Goal: Information Seeking & Learning: Learn about a topic

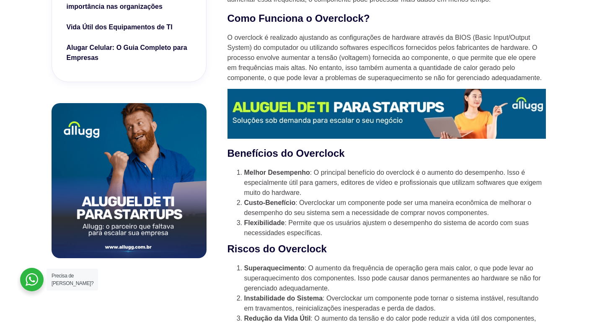
scroll to position [419, 0]
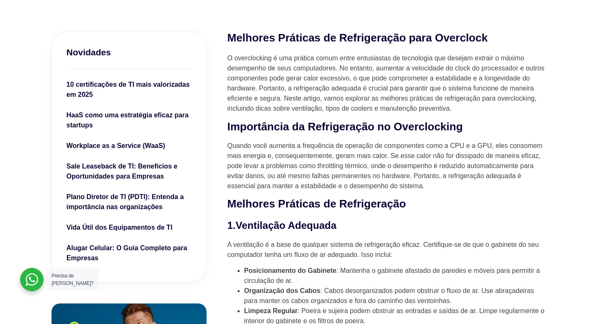
click at [456, 204] on h2 "Melhores Práticas de Refrigeração" at bounding box center [387, 204] width 318 height 14
click at [440, 160] on p "Quando você aumenta a frequência de operação de componentes como a CPU e a GPU,…" at bounding box center [387, 166] width 318 height 50
click at [399, 142] on p "Quando você aumenta a frequência de operação de componentes como a CPU e a GPU,…" at bounding box center [387, 166] width 318 height 50
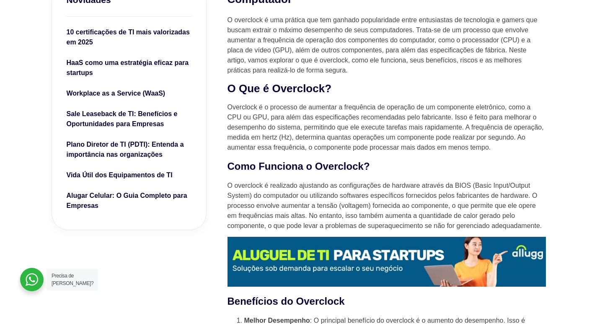
scroll to position [168, 0]
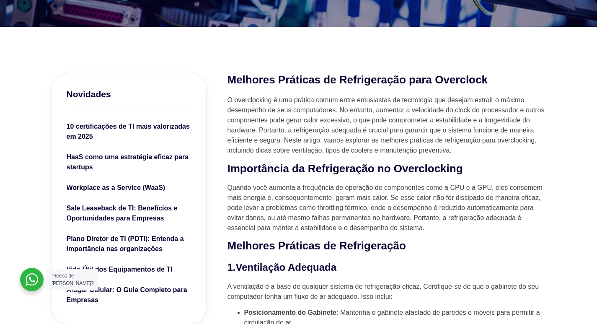
click at [264, 190] on p "Quando você aumenta a frequência de operação de componentes como a CPU e a GPU,…" at bounding box center [387, 208] width 318 height 50
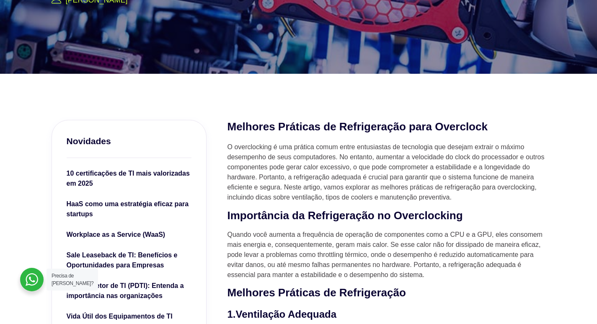
scroll to position [126, 0]
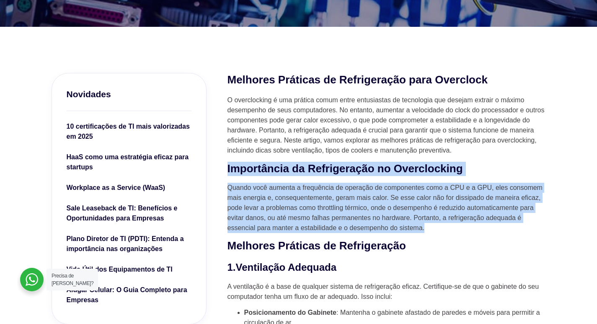
drag, startPoint x: 224, startPoint y: 167, endPoint x: 445, endPoint y: 228, distance: 230.1
copy div "Importância da Refrigeração no Overclocking Quando você aumenta a frequência de…"
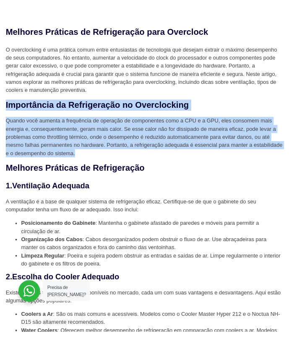
scroll to position [189, 0]
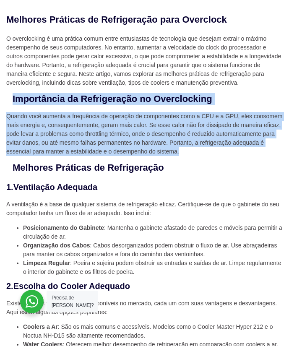
click at [113, 146] on p "Quando você aumenta a frequência de operação de componentes como a CPU e a GPU,…" at bounding box center [144, 134] width 276 height 44
click at [227, 93] on h2 "Importância da Refrigeração no Overclocking" at bounding box center [137, 99] width 248 height 12
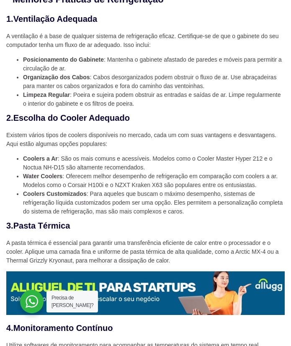
scroll to position [357, 0]
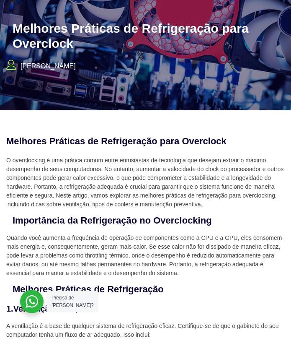
scroll to position [26, 0]
